Goal: Task Accomplishment & Management: Manage account settings

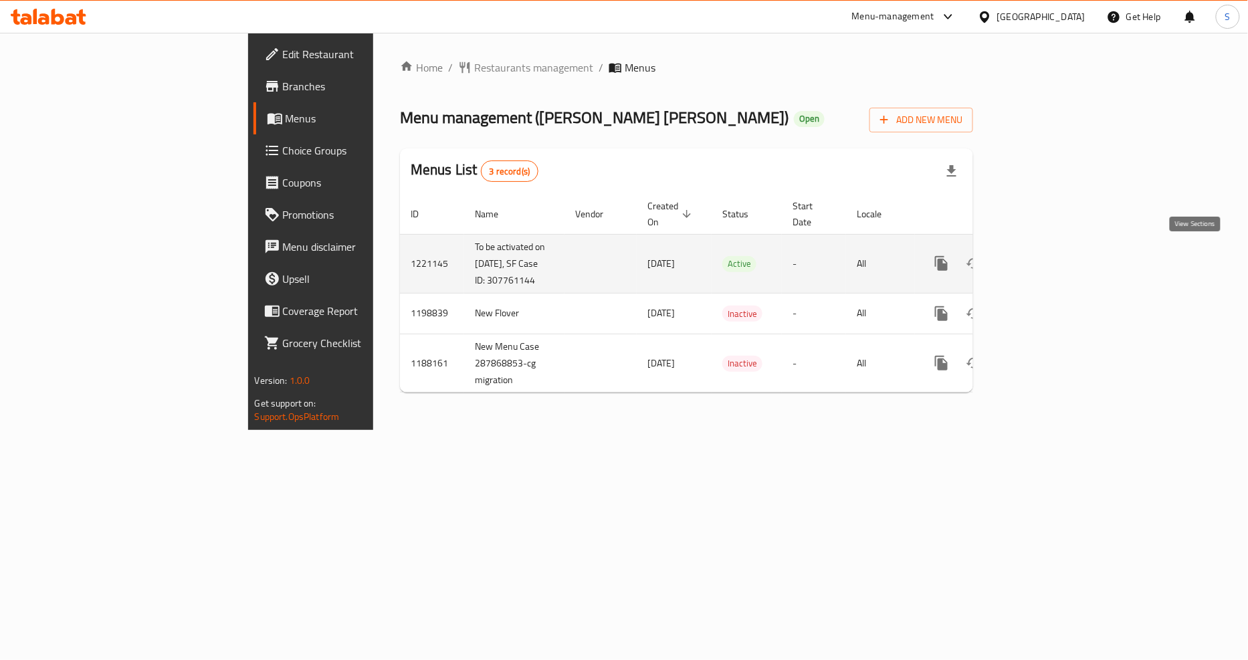
click at [1046, 256] on icon "enhanced table" at bounding box center [1038, 264] width 16 height 16
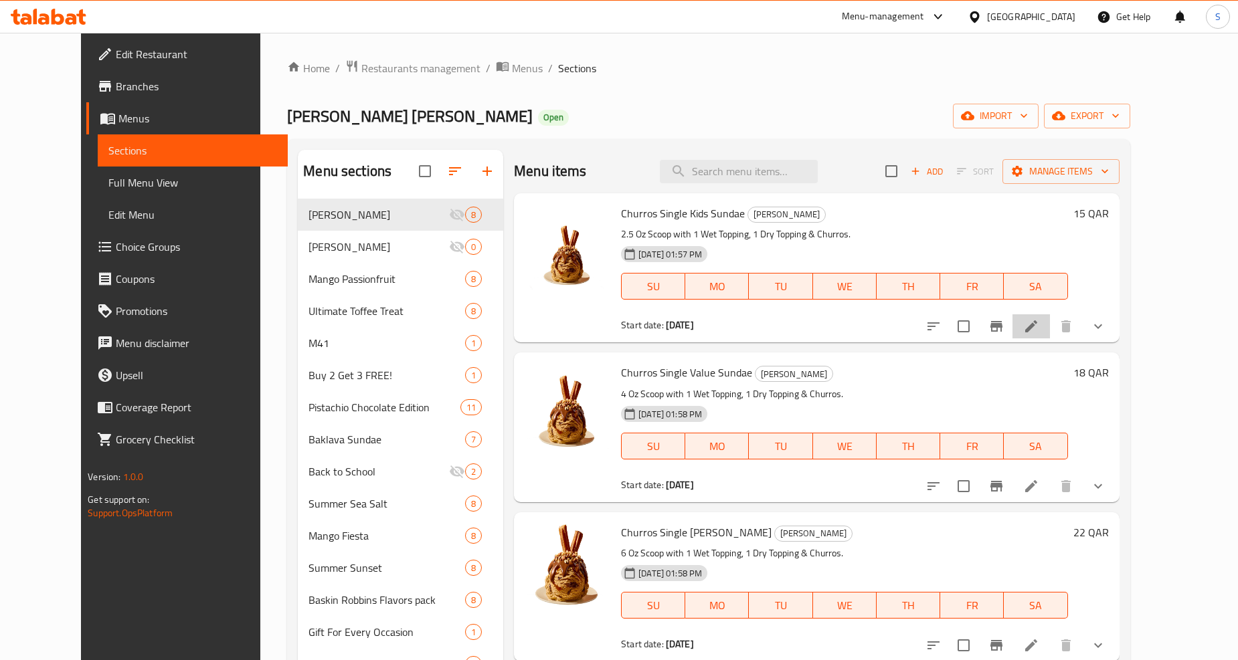
click at [1050, 330] on li at bounding box center [1030, 326] width 37 height 24
click at [1114, 326] on button "show more" at bounding box center [1098, 326] width 32 height 32
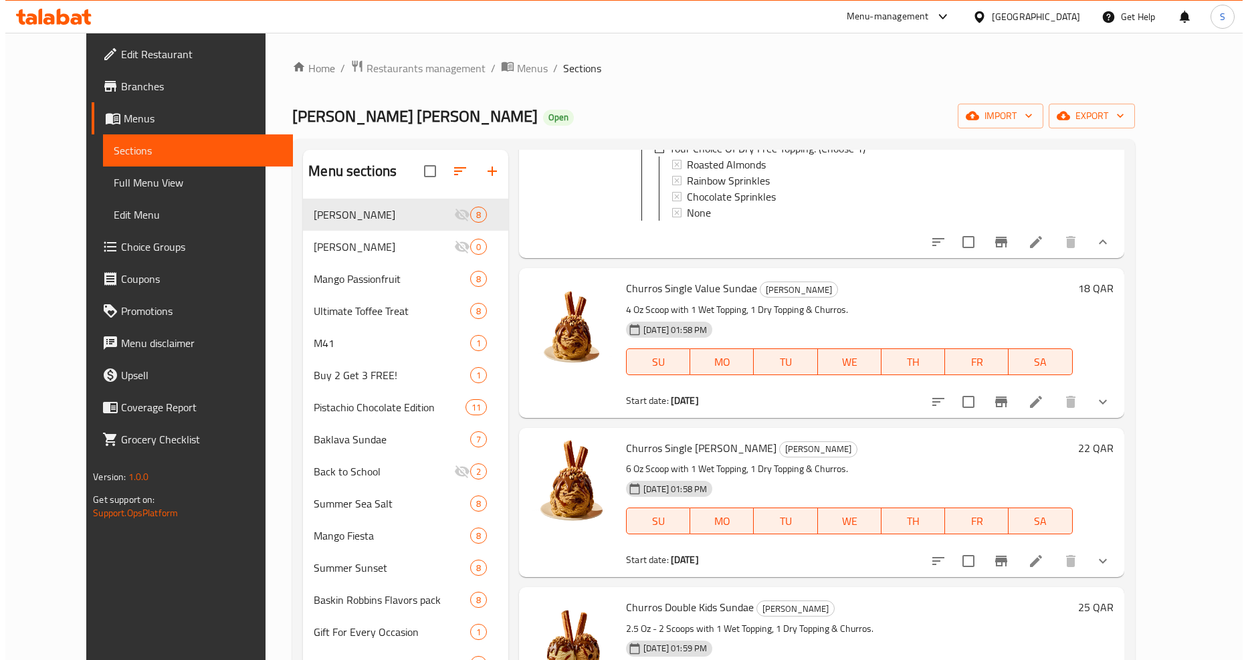
scroll to position [669, 0]
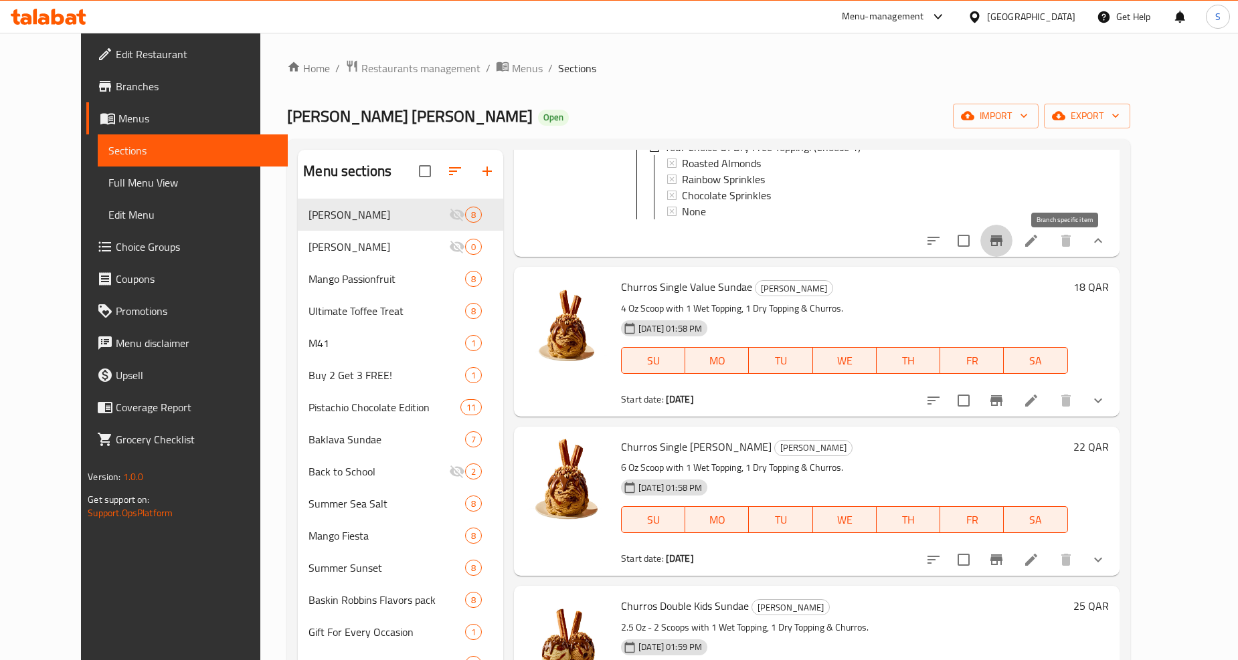
click at [1012, 257] on button "Branch-specific-item" at bounding box center [996, 241] width 32 height 32
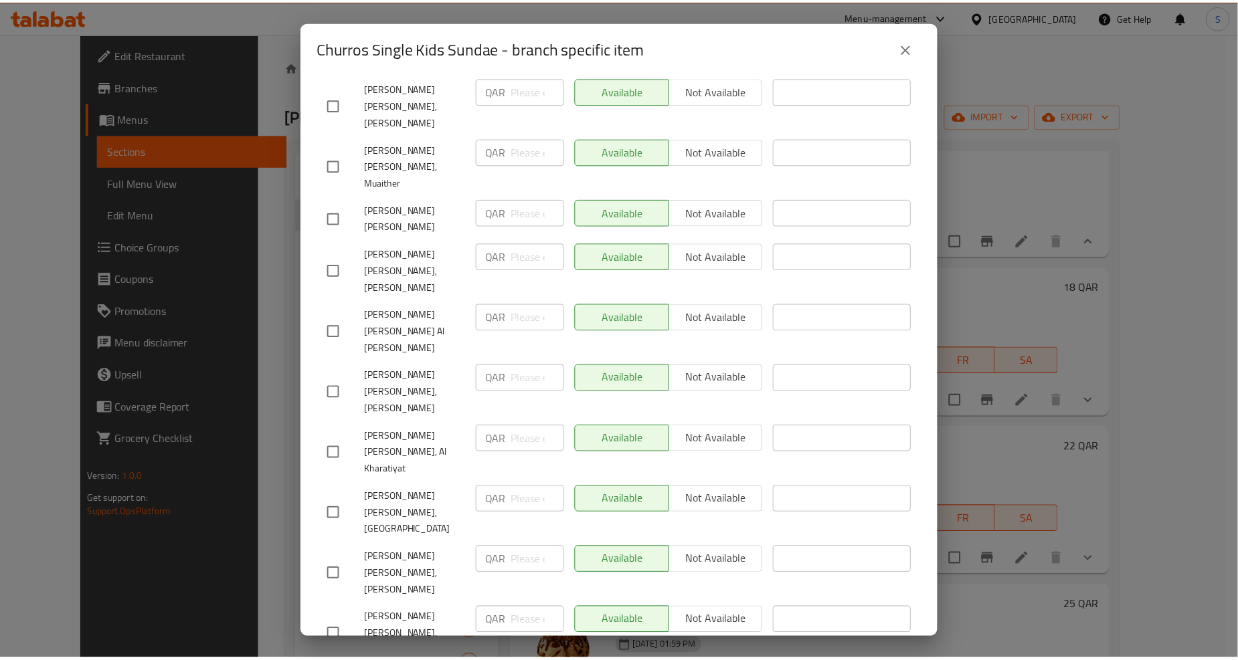
scroll to position [1671, 0]
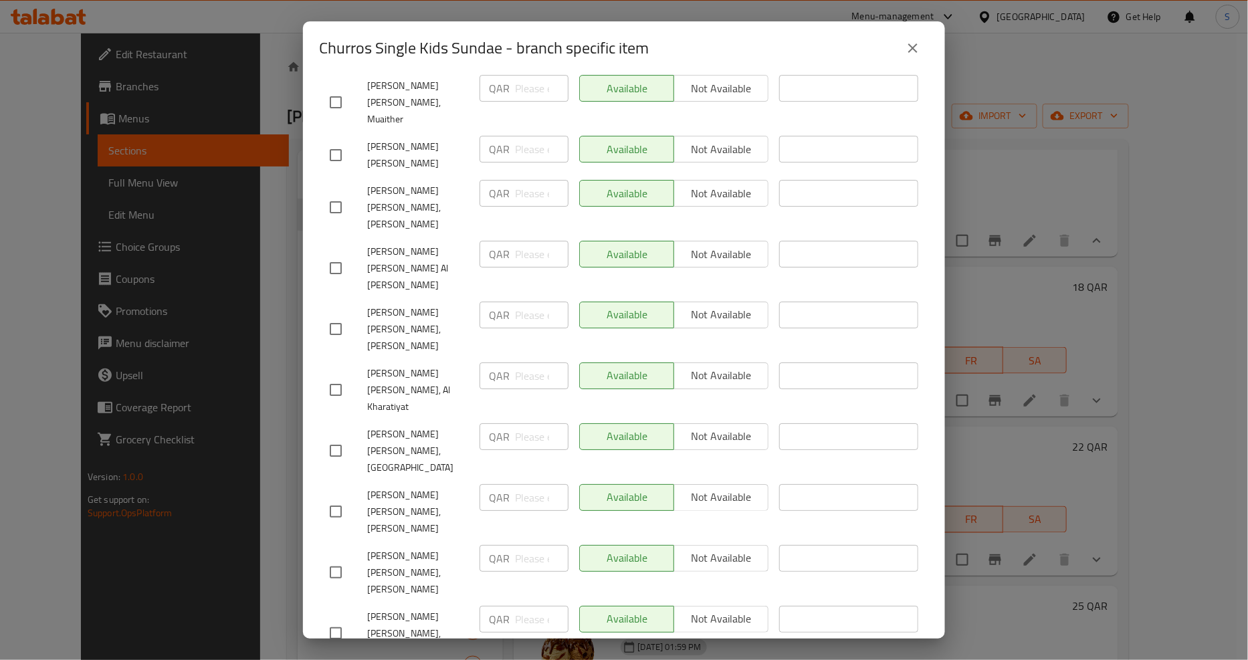
click at [919, 43] on icon "close" at bounding box center [913, 48] width 16 height 16
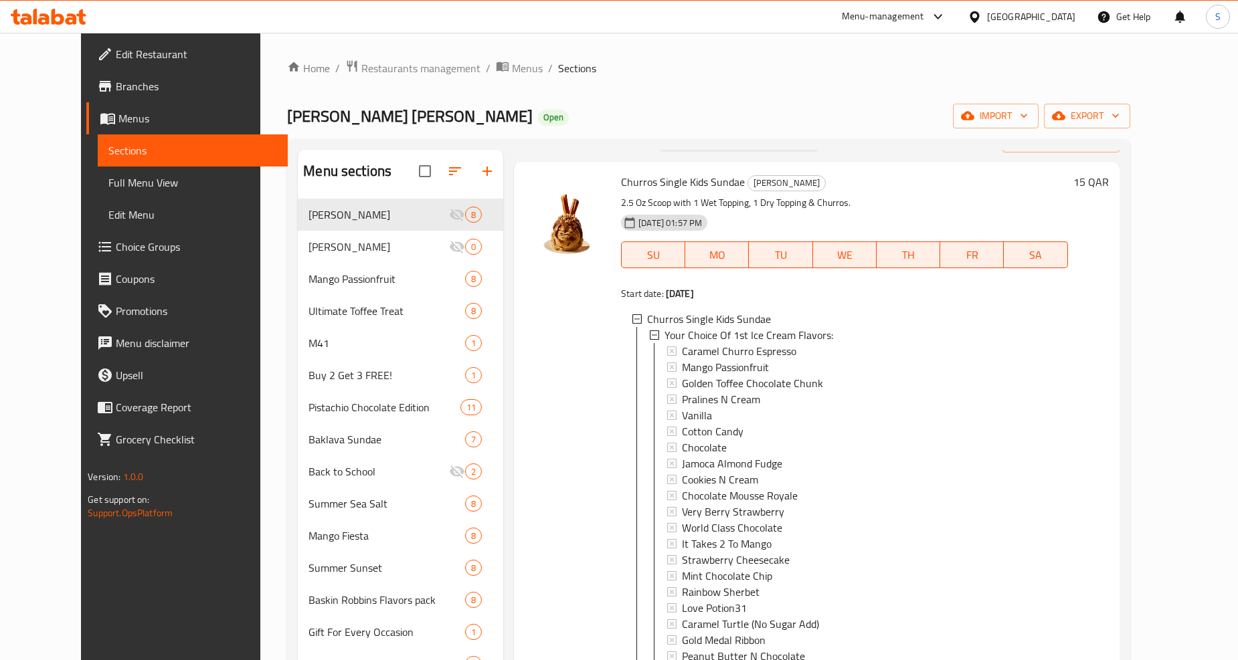
scroll to position [0, 0]
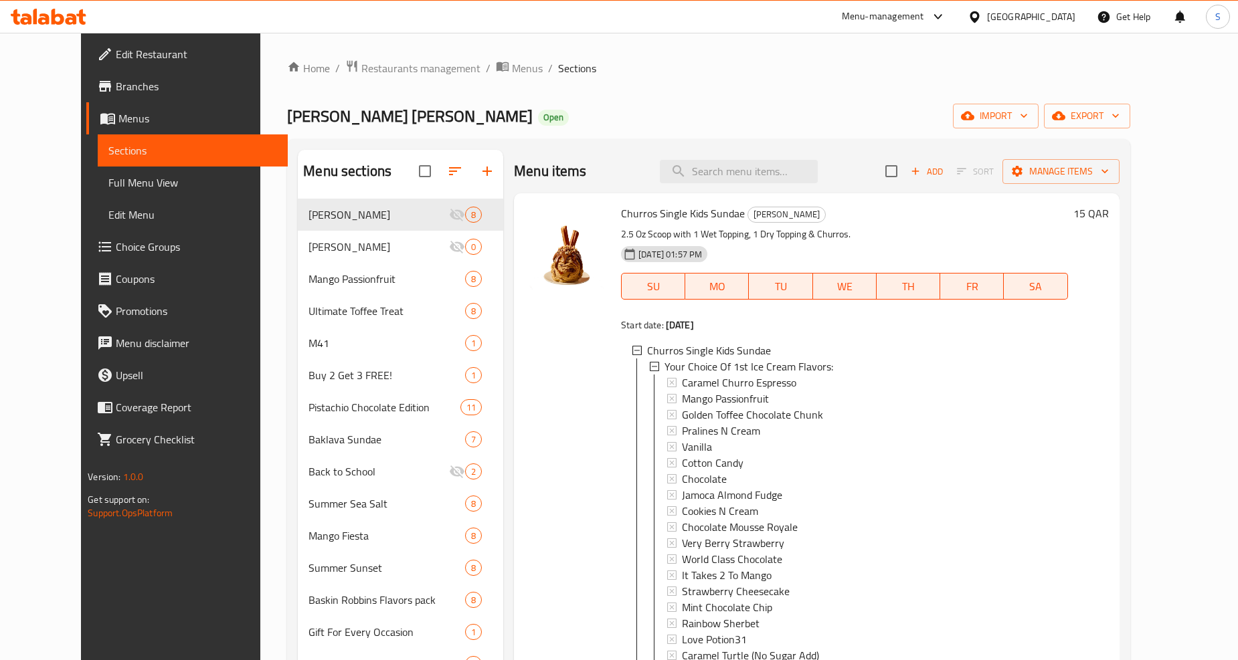
click at [634, 158] on div "Menu items Add Sort Manage items" at bounding box center [816, 171] width 605 height 43
